Goal: Task Accomplishment & Management: Manage account settings

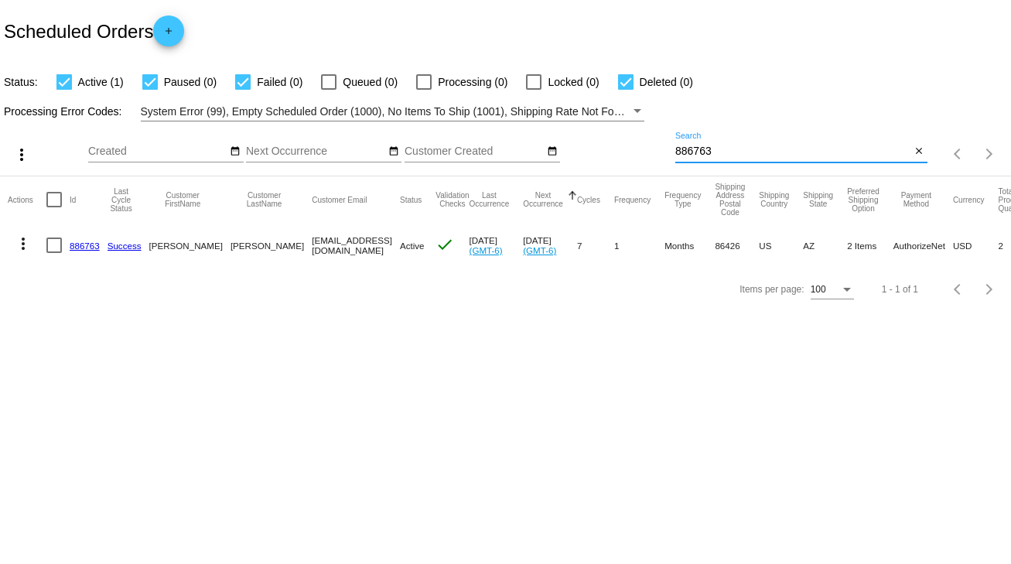
drag, startPoint x: 717, startPoint y: 145, endPoint x: 642, endPoint y: 152, distance: 75.3
click at [642, 152] on div "more_vert Sep Jan Feb Mar Apr 1" at bounding box center [505, 148] width 1011 height 55
type input "918609"
click at [87, 241] on link "918609" at bounding box center [85, 246] width 30 height 10
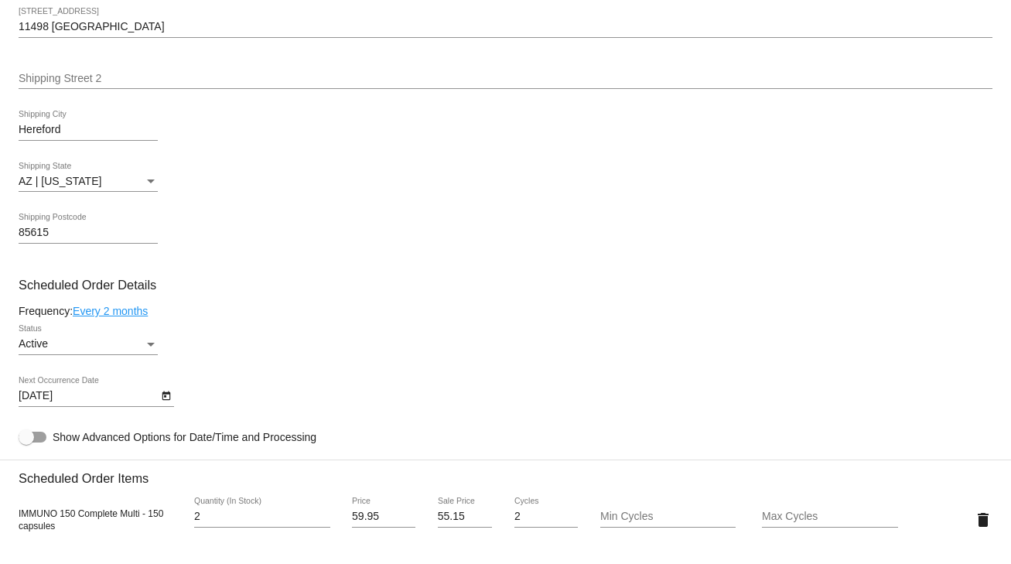
scroll to position [557, 0]
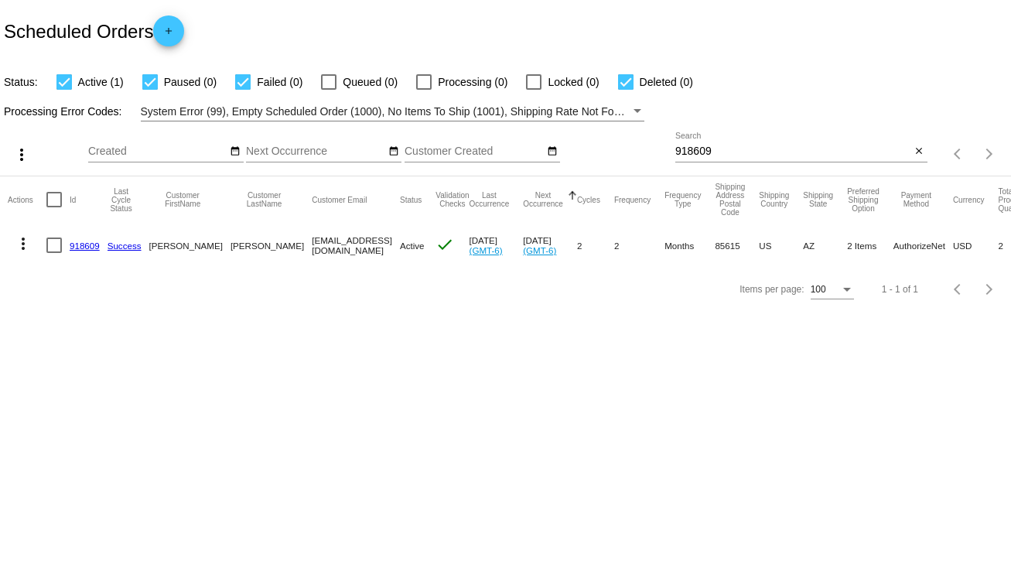
click at [87, 241] on link "918609" at bounding box center [85, 246] width 30 height 10
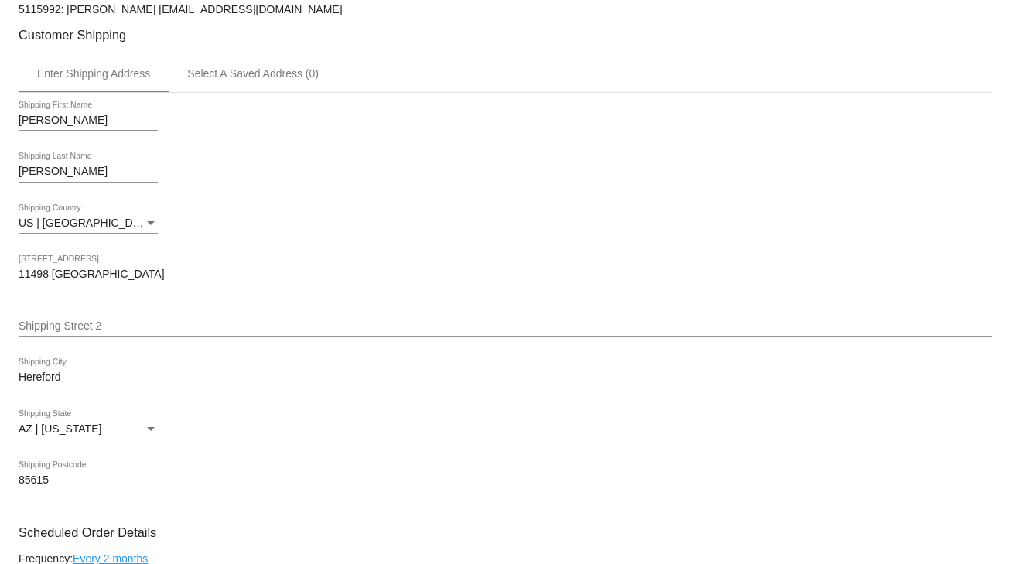
scroll to position [619, 0]
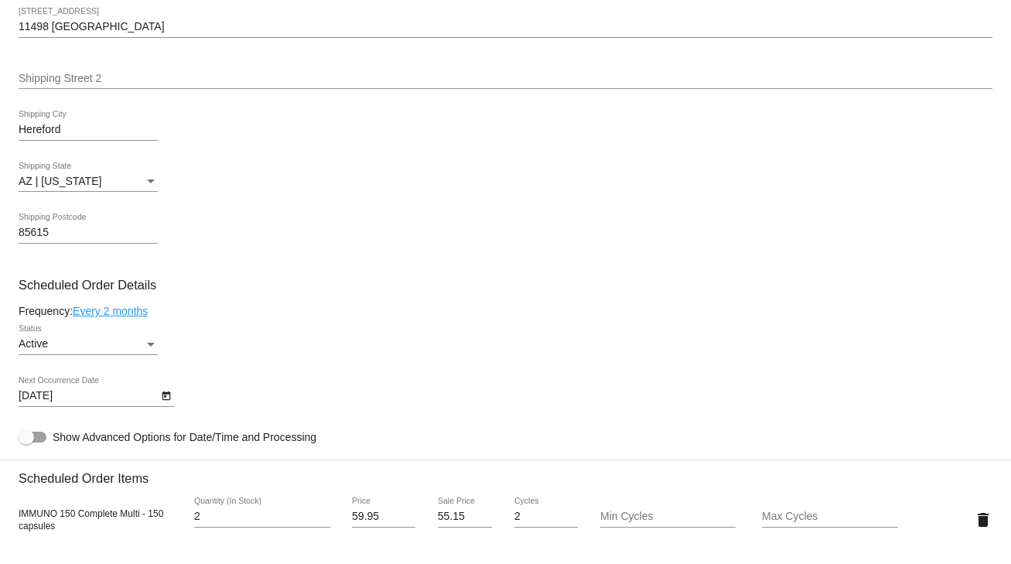
click at [167, 401] on icon "Open calendar" at bounding box center [166, 396] width 11 height 19
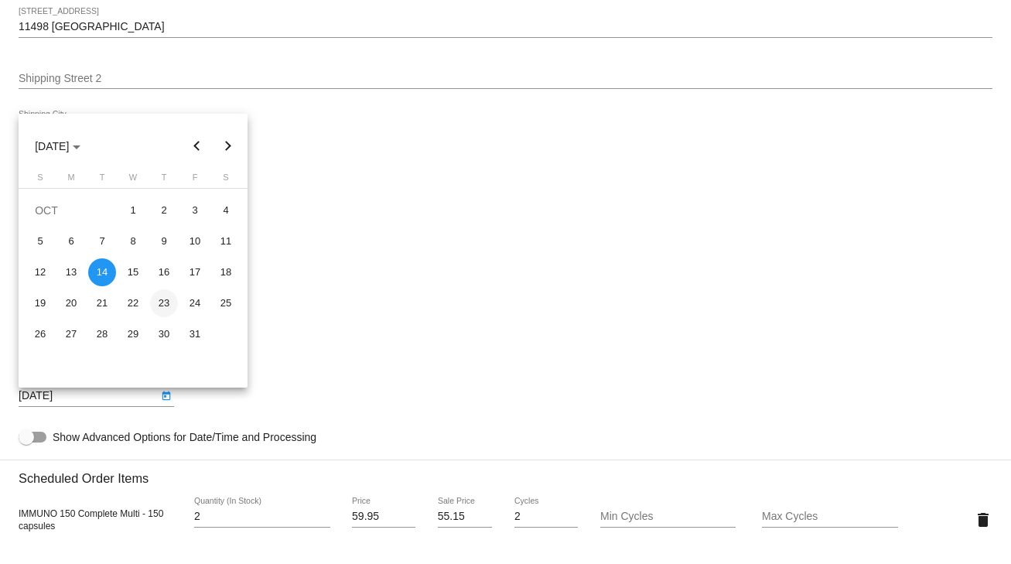
click at [158, 306] on div "23" at bounding box center [164, 303] width 28 height 28
type input "[DATE]"
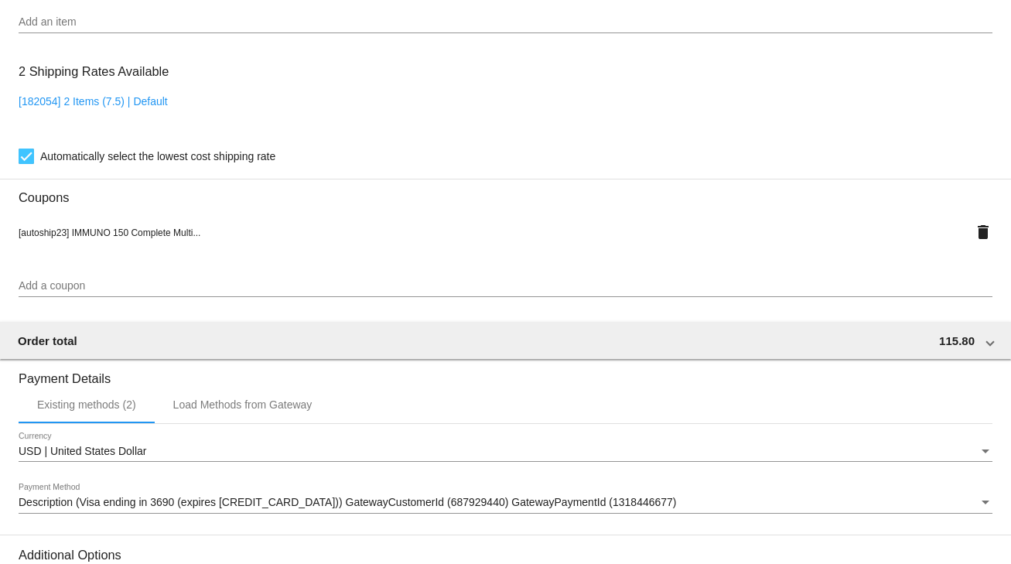
scroll to position [1370, 0]
